Goal: Information Seeking & Learning: Find specific fact

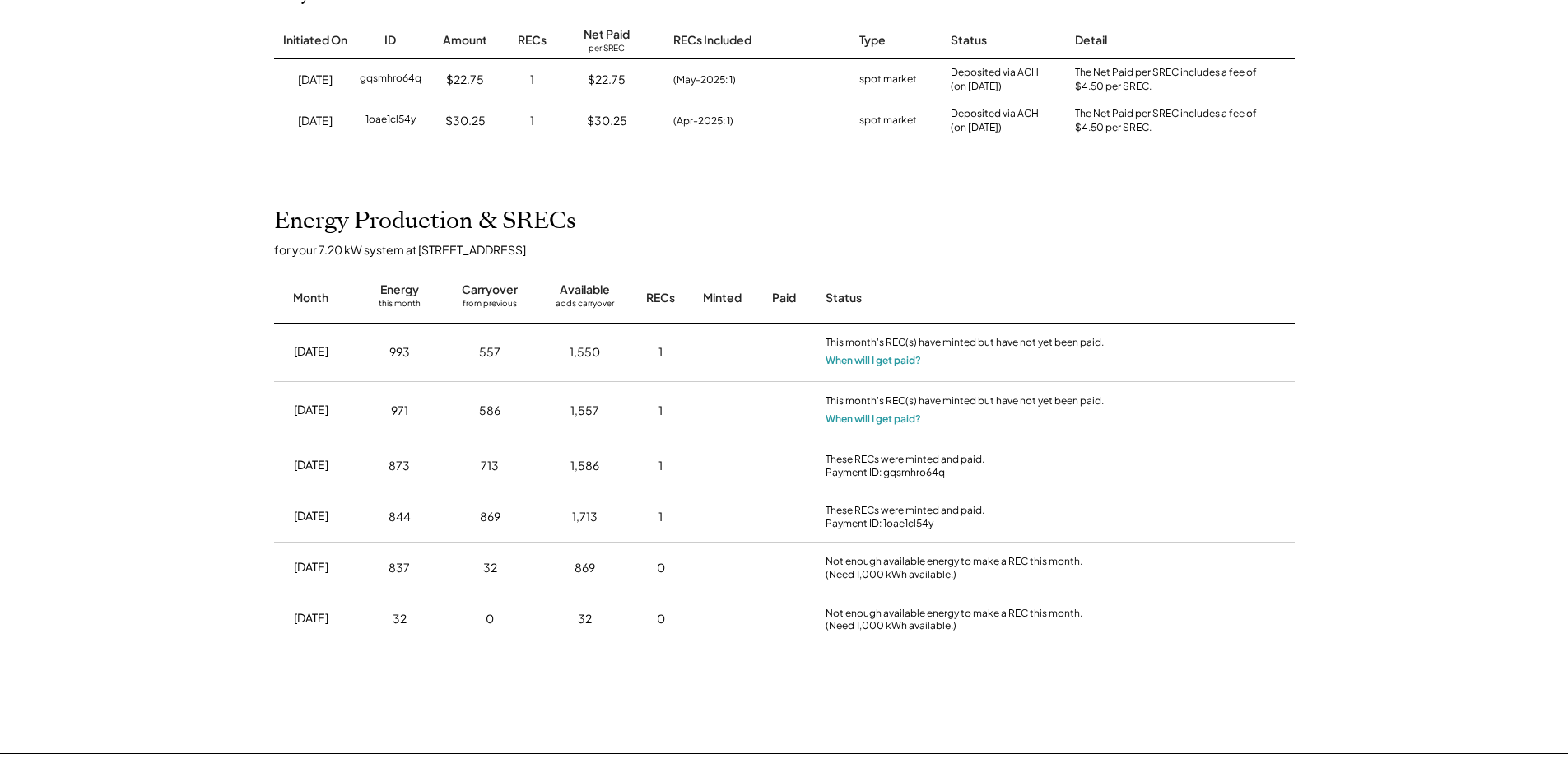
scroll to position [247, 0]
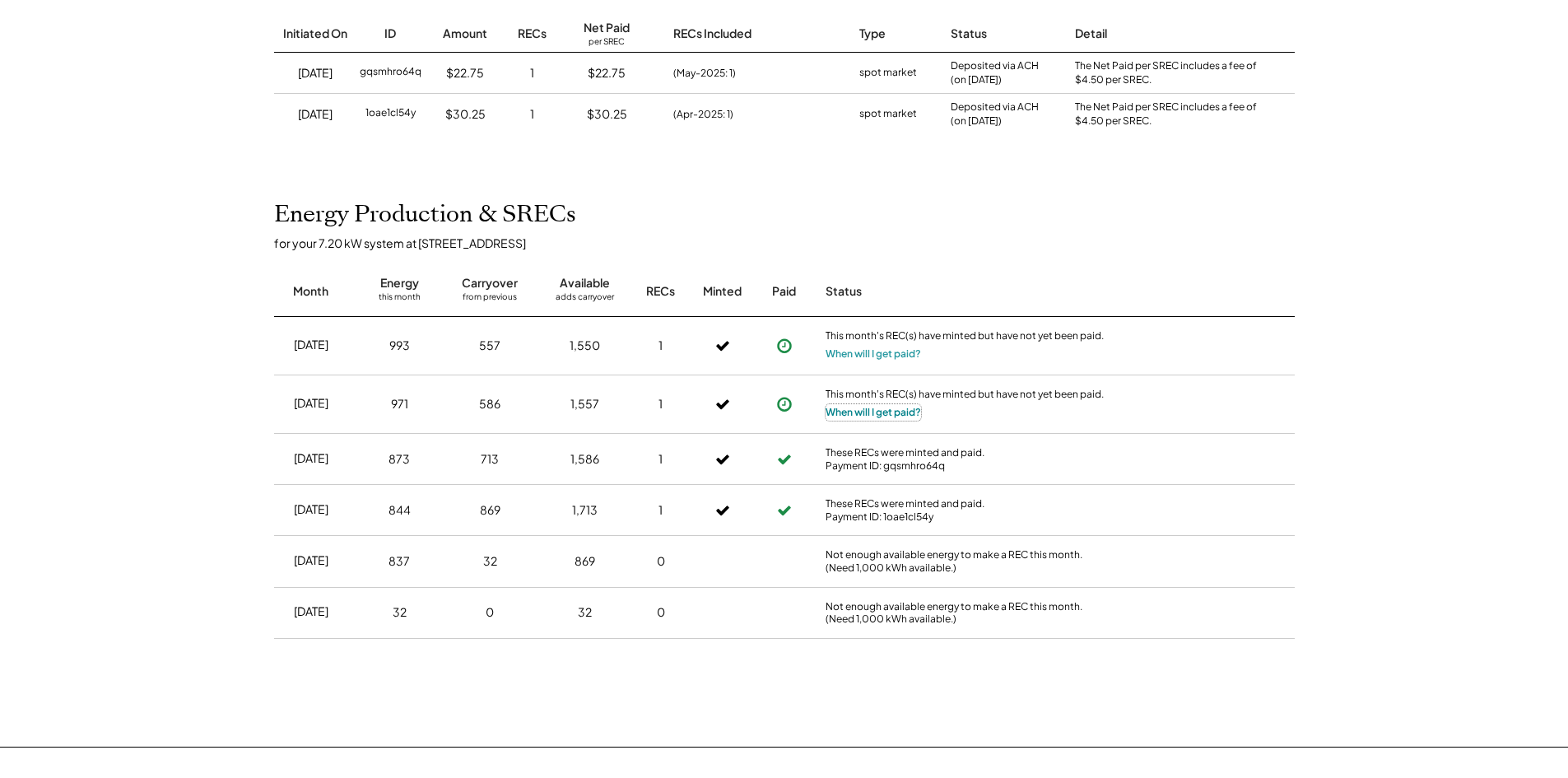
click at [898, 414] on button "When will I get paid?" at bounding box center [874, 412] width 96 height 17
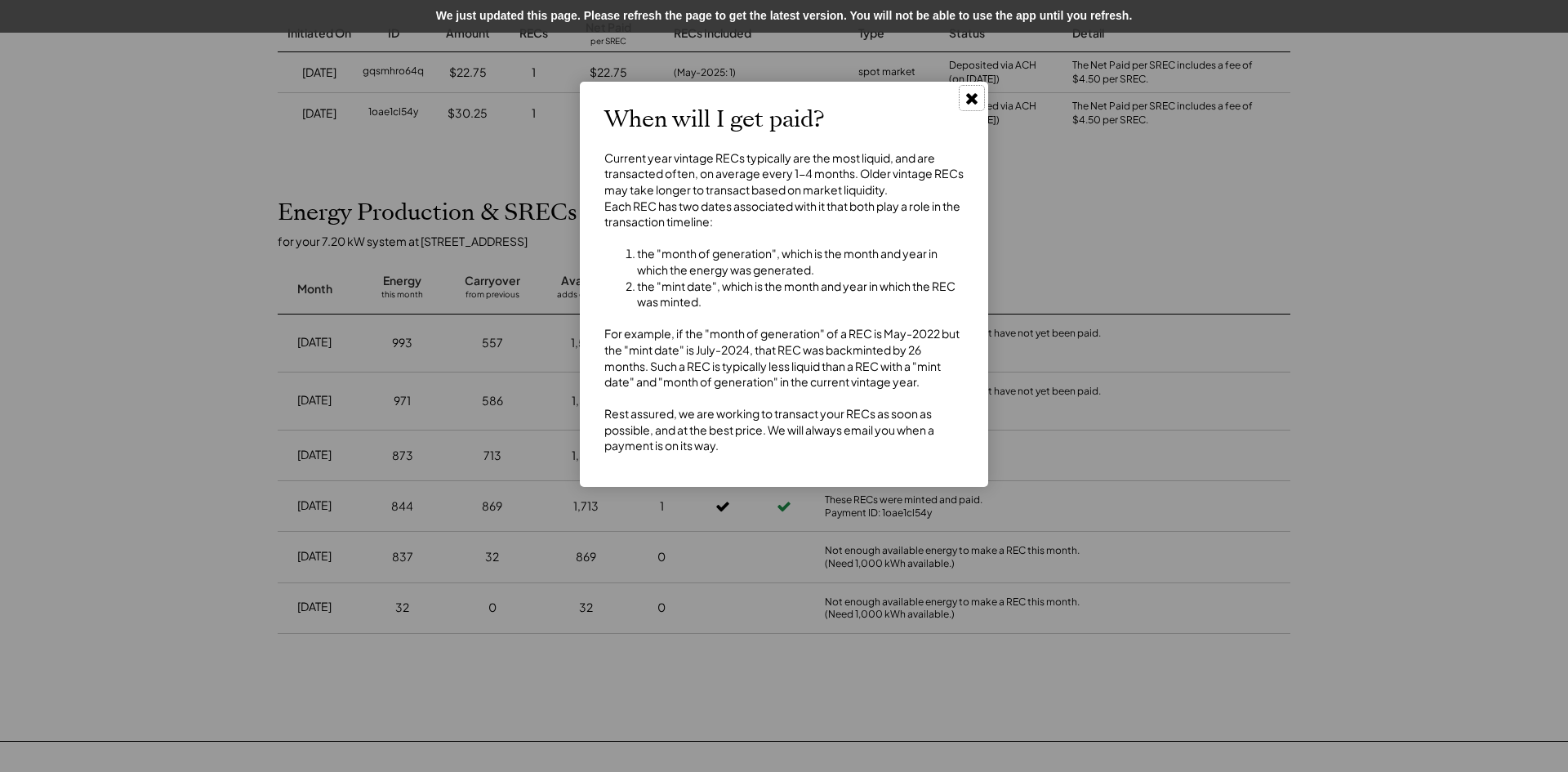
click at [970, 98] on use at bounding box center [972, 99] width 12 height 12
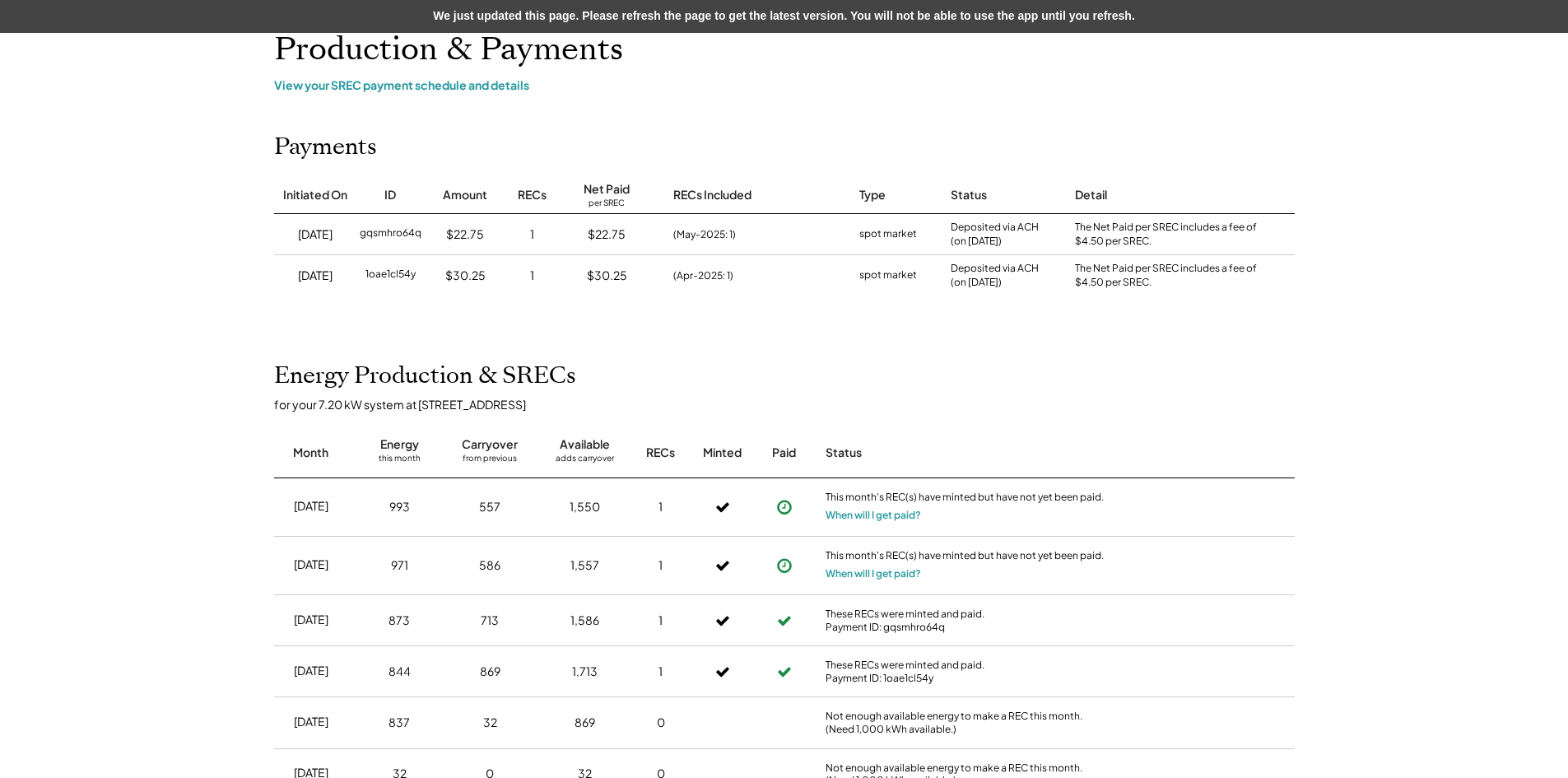
scroll to position [0, 0]
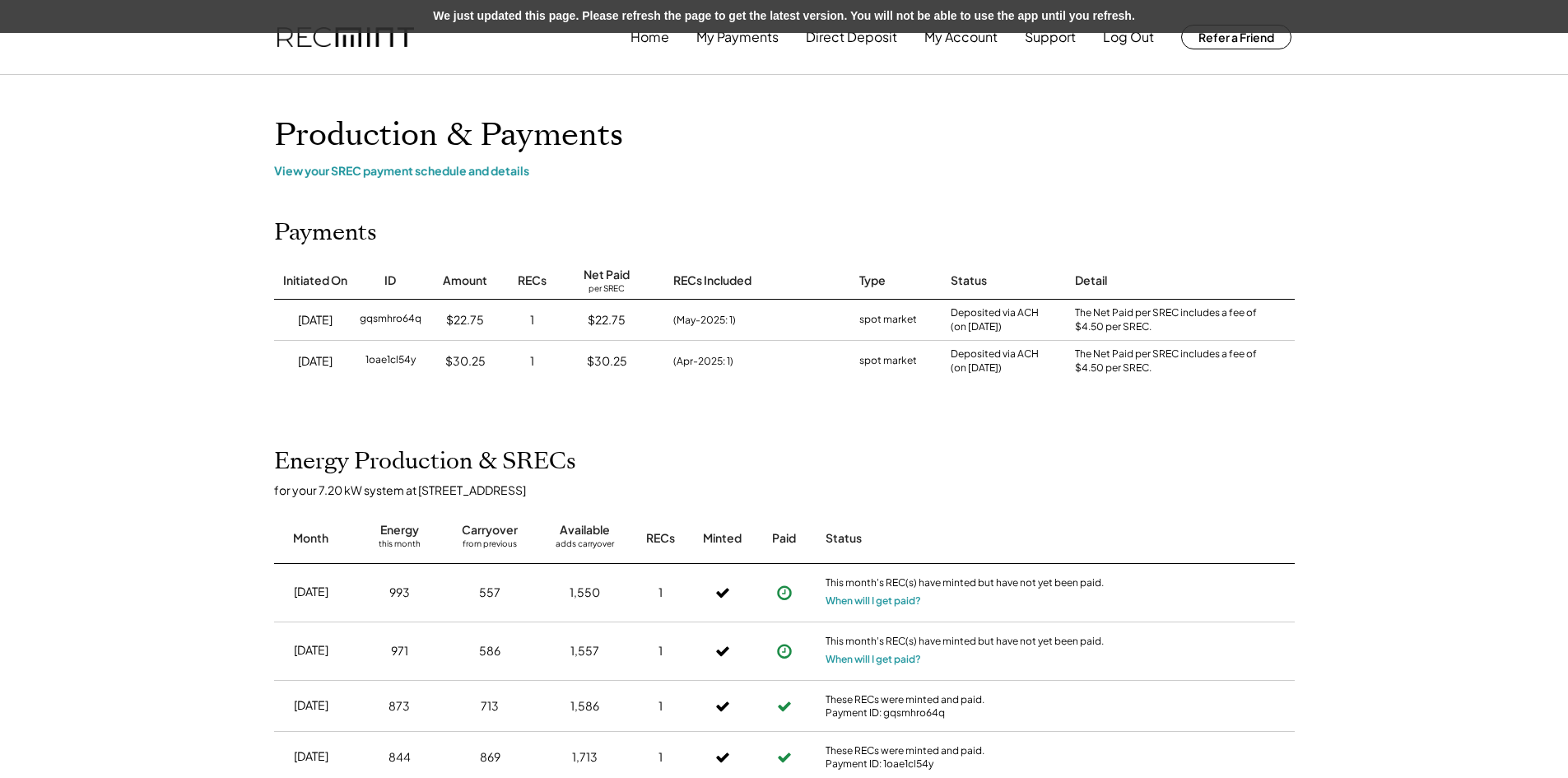
click at [682, 12] on div "We just updated this page. Please refresh the page to get the latest version. Y…" at bounding box center [784, 16] width 1568 height 33
